Goal: Find specific page/section

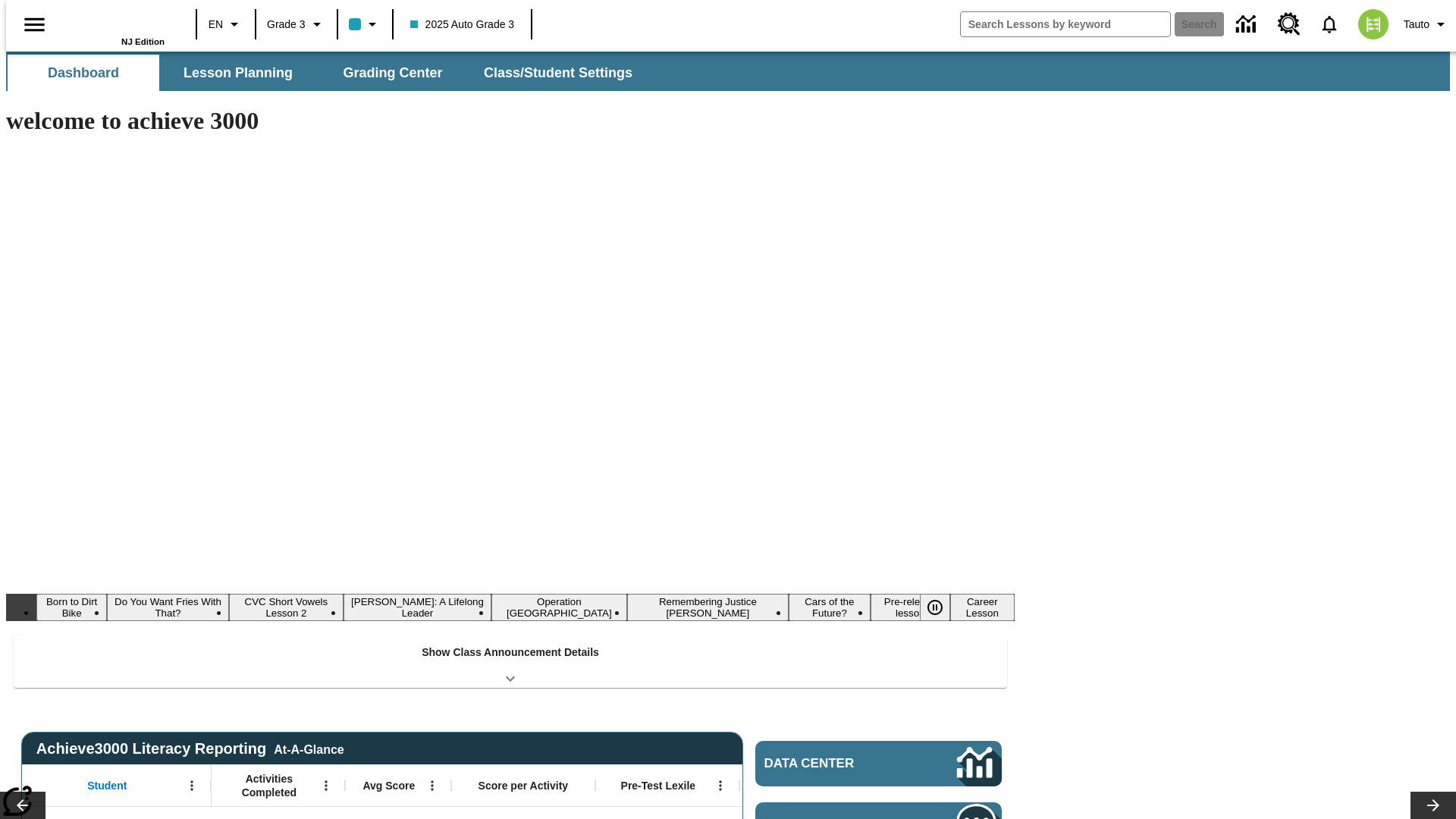
type input "-1"
click at [232, 73] on button "Lesson Planning" at bounding box center [238, 72] width 152 height 37
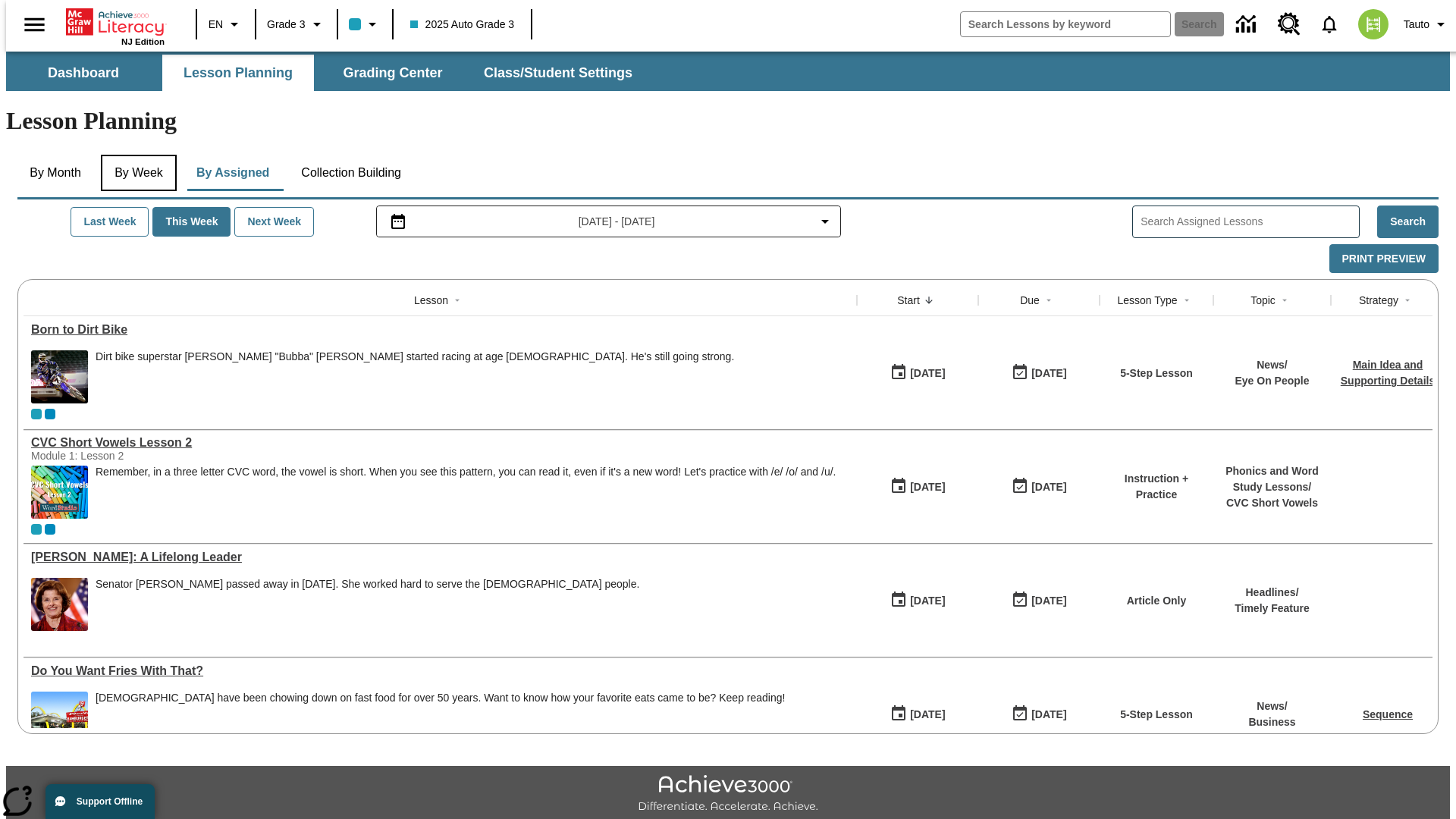
click at [136, 155] on button "By Week" at bounding box center [138, 173] width 76 height 37
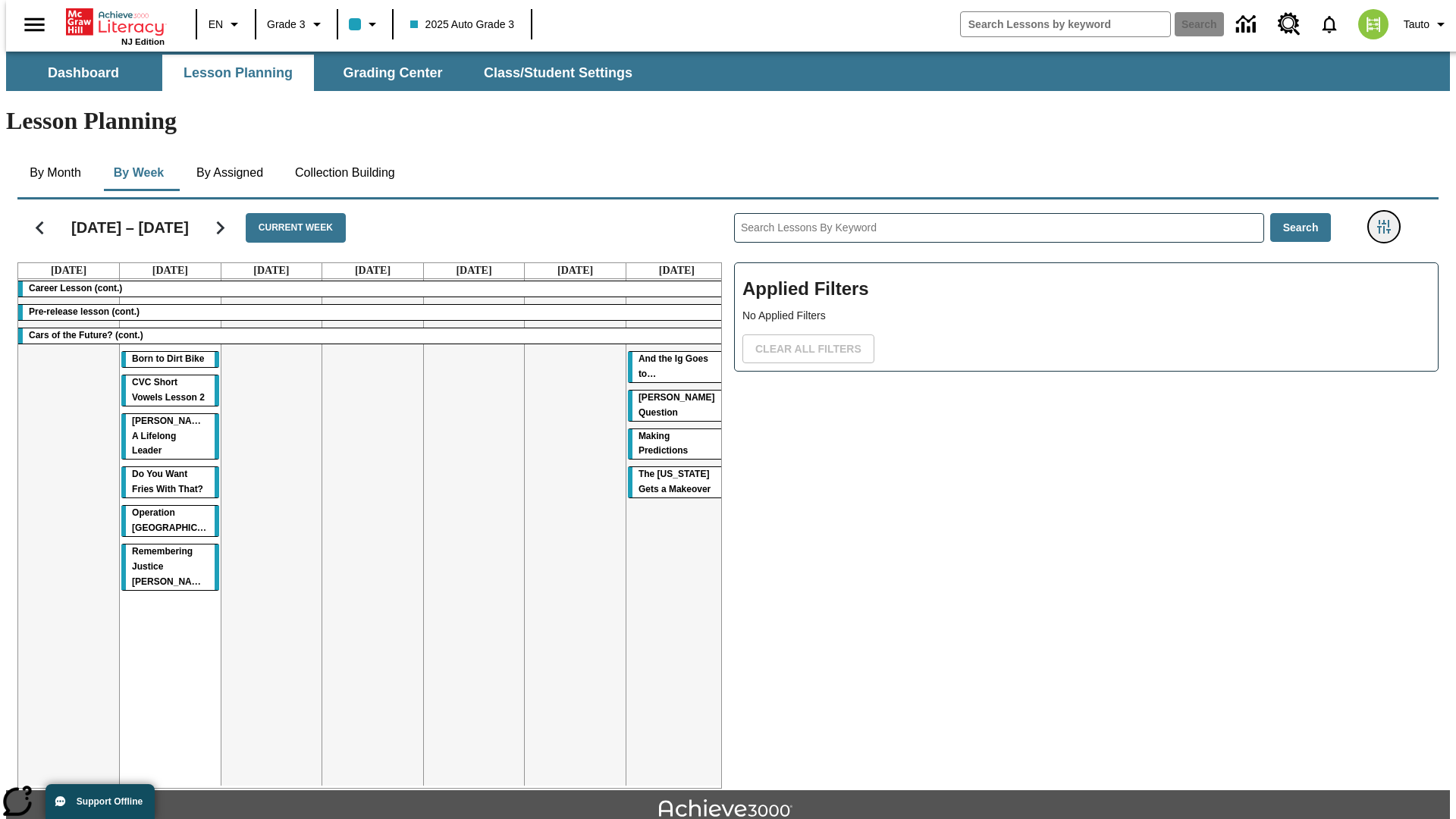
click at [1388, 220] on icon "Filters Side menu" at bounding box center [1384, 226] width 14 height 14
